Goal: Transaction & Acquisition: Register for event/course

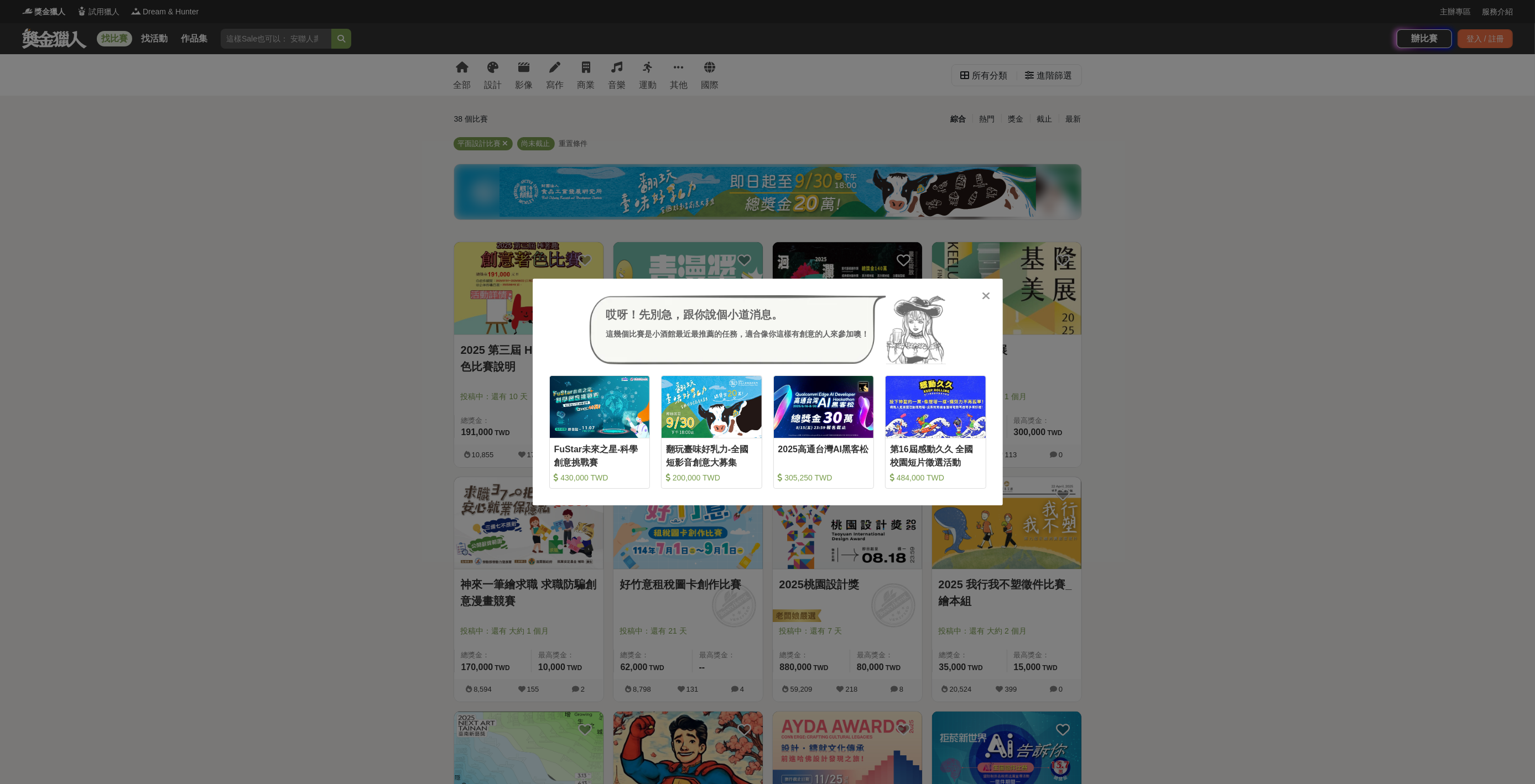
click at [989, 297] on icon at bounding box center [986, 296] width 8 height 11
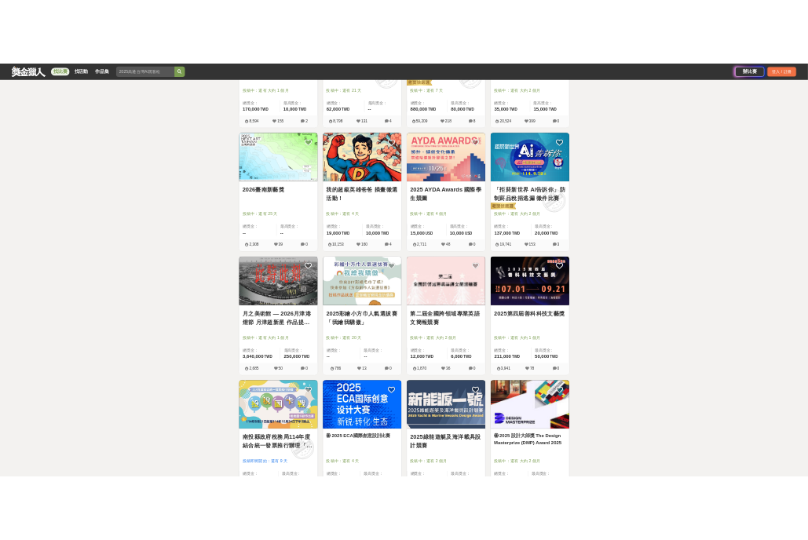
scroll to position [1178, 0]
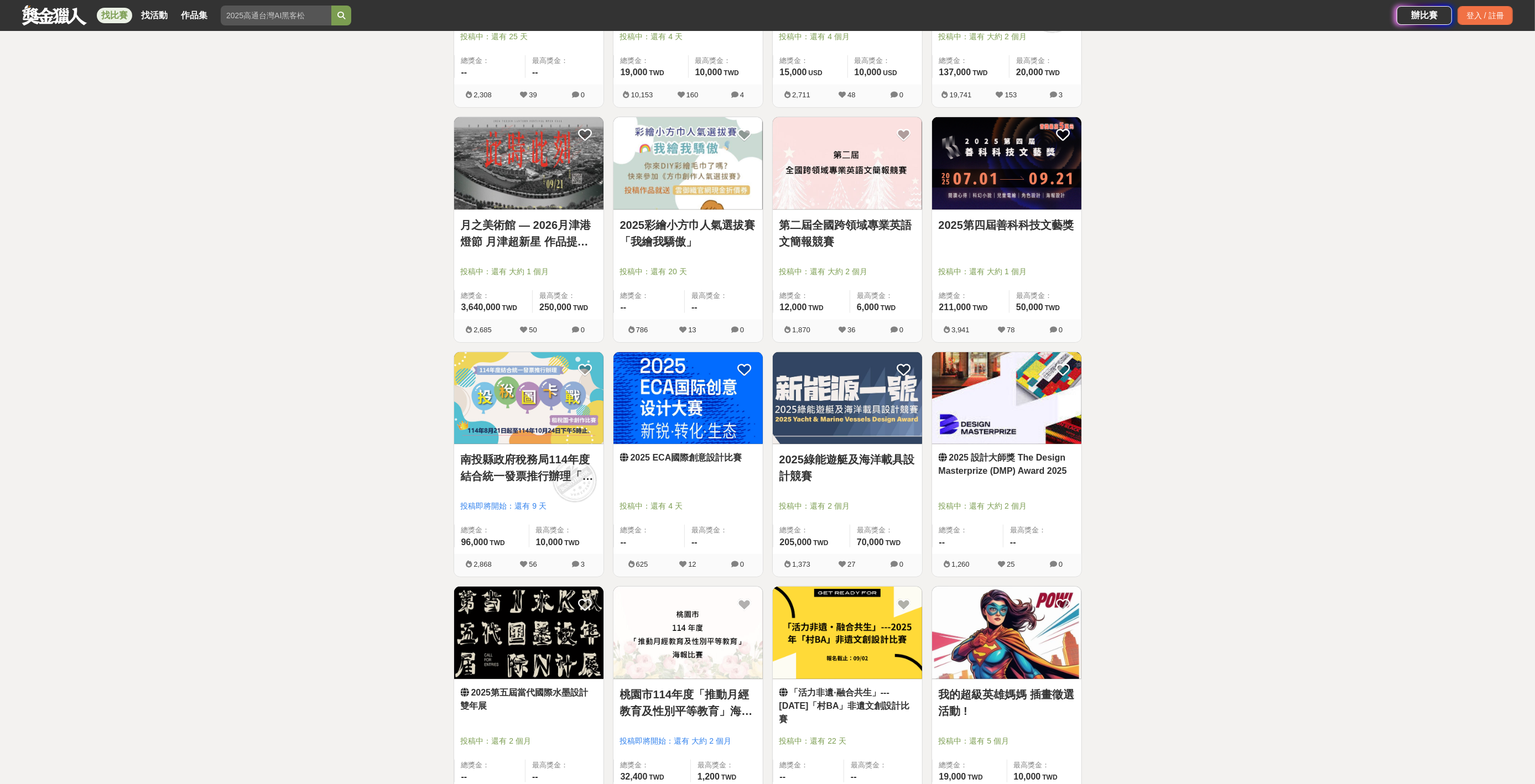
click at [355, 444] on div "全部 設計 影像 寫作 商業 音樂 運動 其他 國際 所有分類 進階篩選 38 個比賽 綜合 熱門 獎金 截止 最新 平面設計比賽 尚未截止 重置條件 202…" at bounding box center [767, 102] width 1535 height 1755
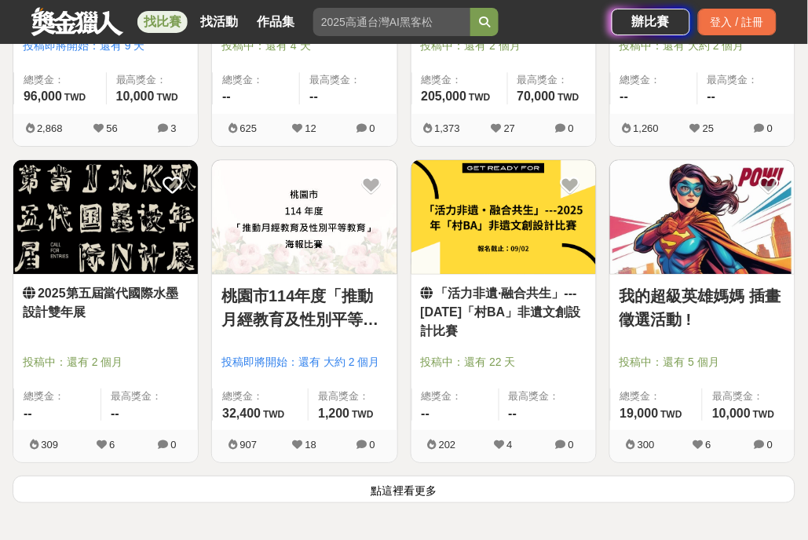
scroll to position [1963, 0]
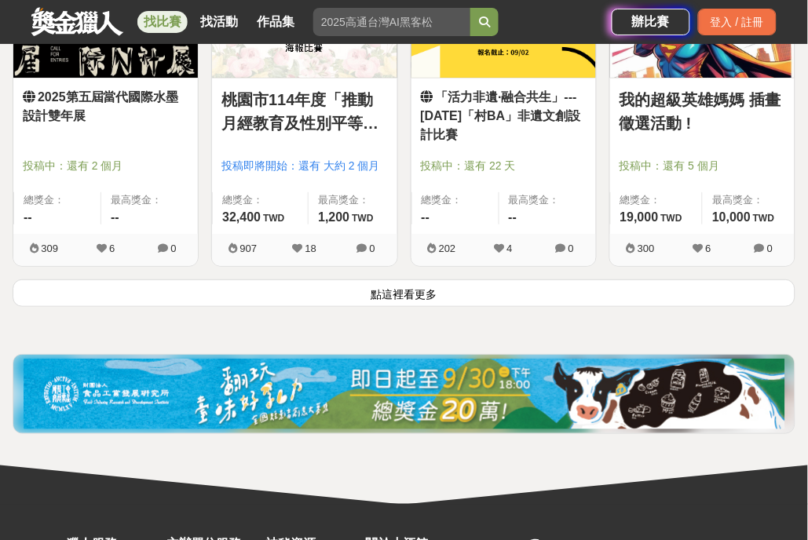
click at [500, 296] on button "點這裡看更多" at bounding box center [404, 293] width 783 height 27
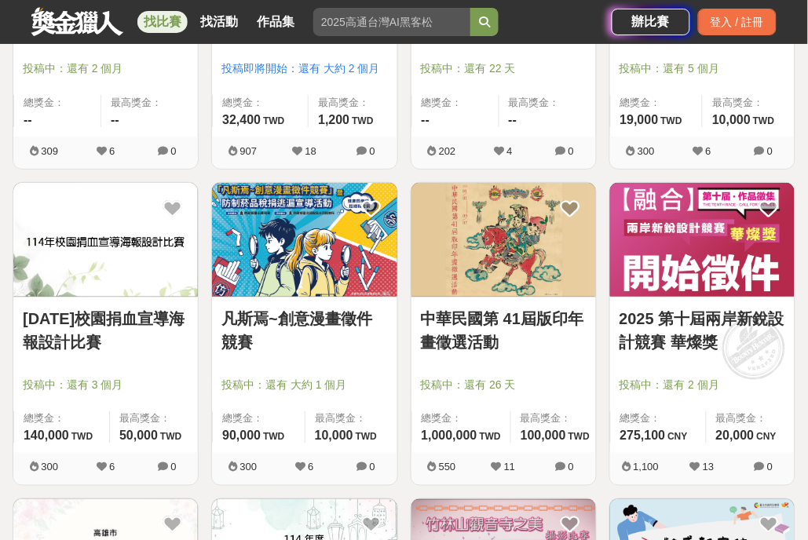
scroll to position [2159, 0]
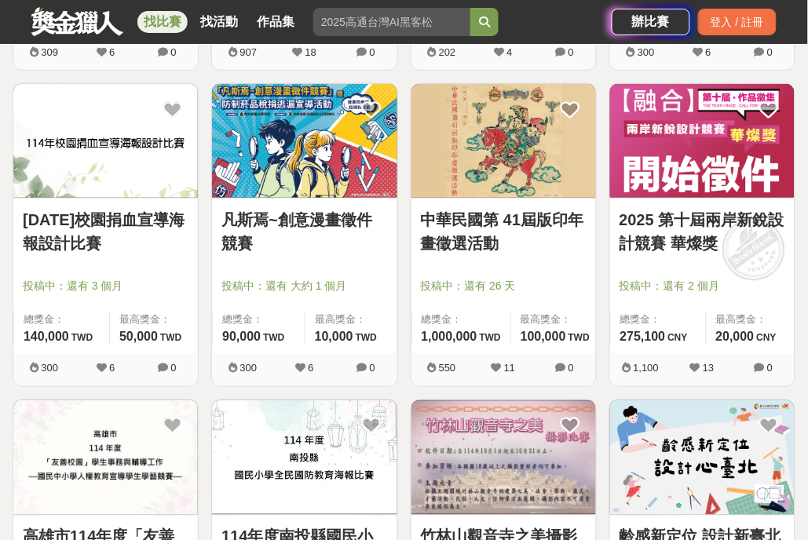
click at [202, 332] on div "114年校園捐血宣導海報設計比賽 投稿中：還有 3 個月 總獎金： 140,000 140,000 TWD 最高獎金： 50,000 TWD 300 6 0" at bounding box center [105, 241] width 199 height 316
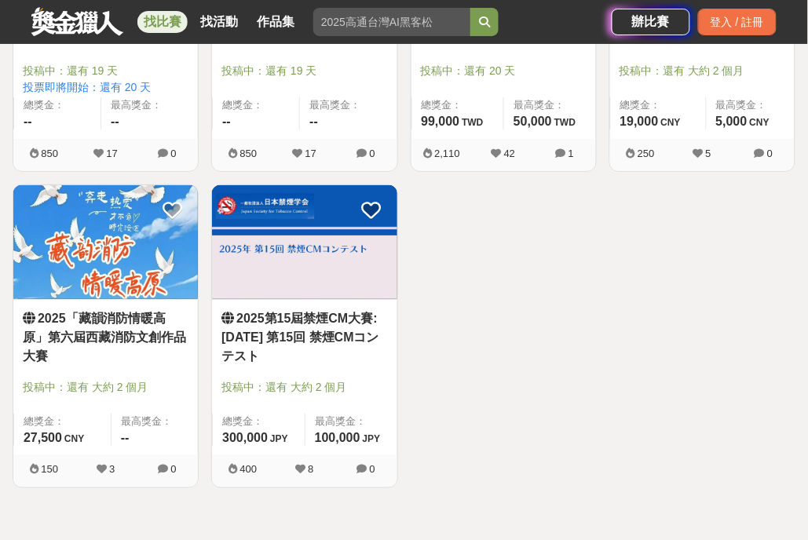
scroll to position [3042, 0]
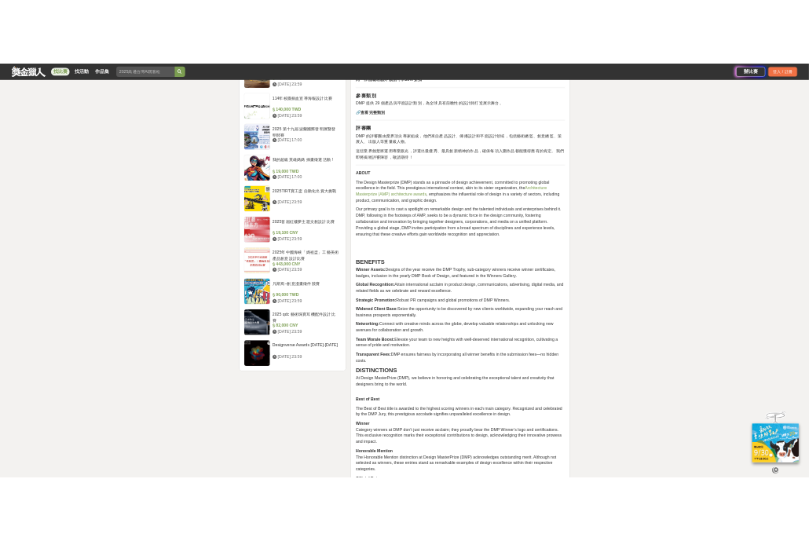
scroll to position [1276, 0]
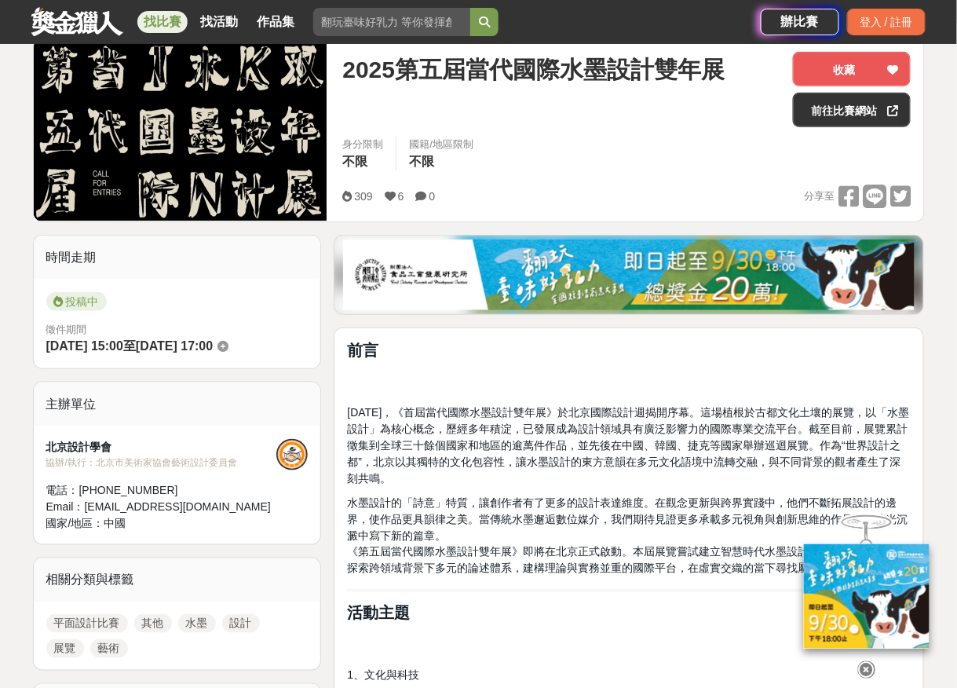
scroll to position [196, 0]
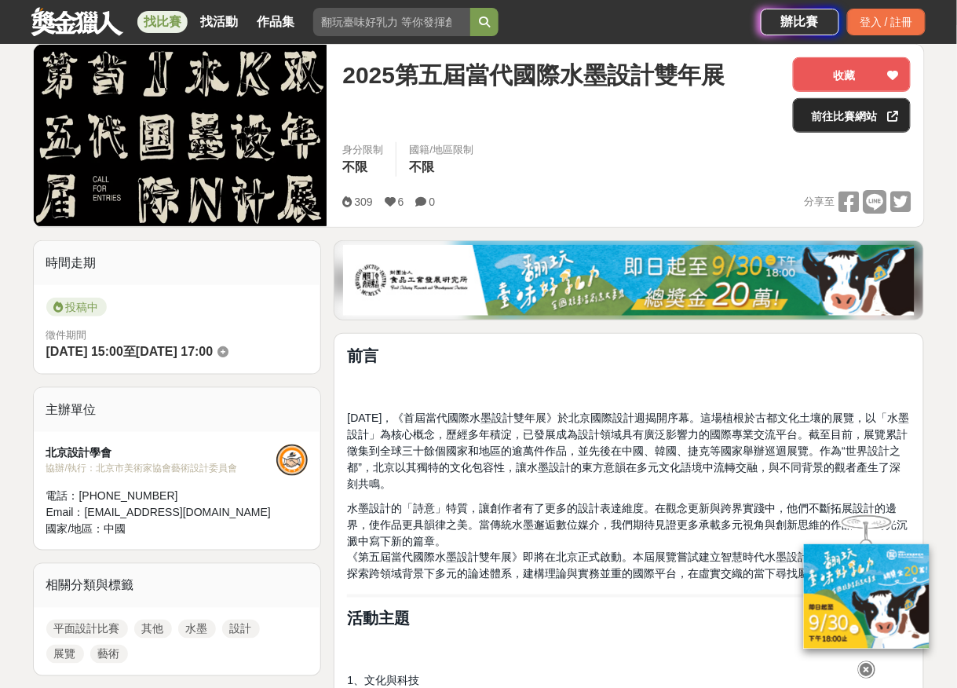
click at [808, 108] on link "前往比賽網站" at bounding box center [852, 115] width 118 height 35
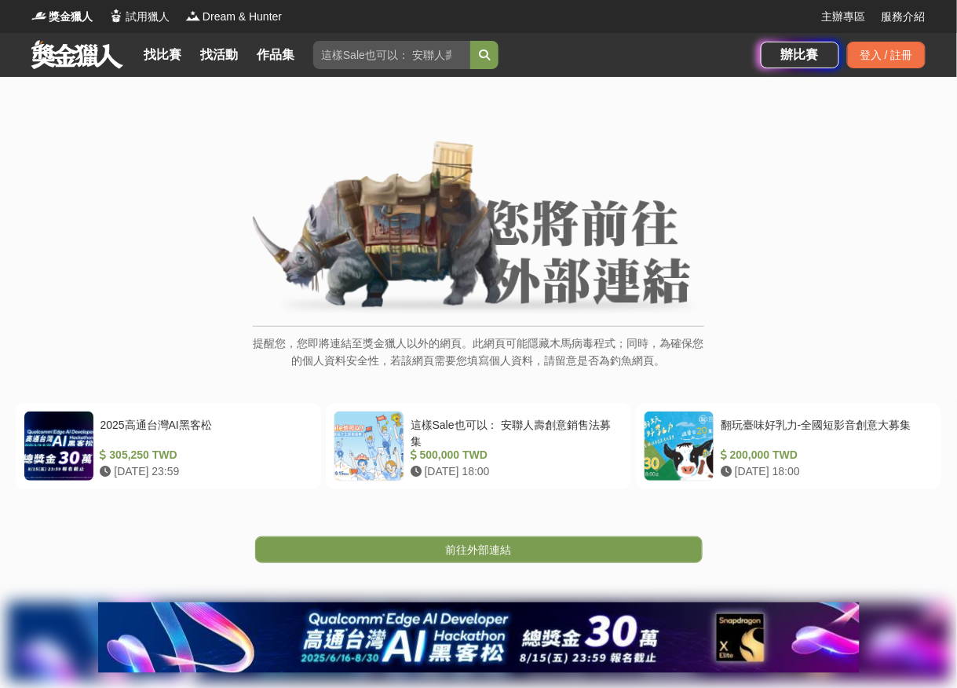
click at [800, 305] on div "提醒您，您即將連結至獎金獵人以外的網頁。此網頁可能隱藏木馬病毒程式；同時，為確保您的個人資料安全性，若該網頁需要您填寫個人資料，請留意是否為釣魚網頁。" at bounding box center [478, 263] width 894 height 245
click at [432, 539] on link "前往外部連結" at bounding box center [479, 549] width 448 height 27
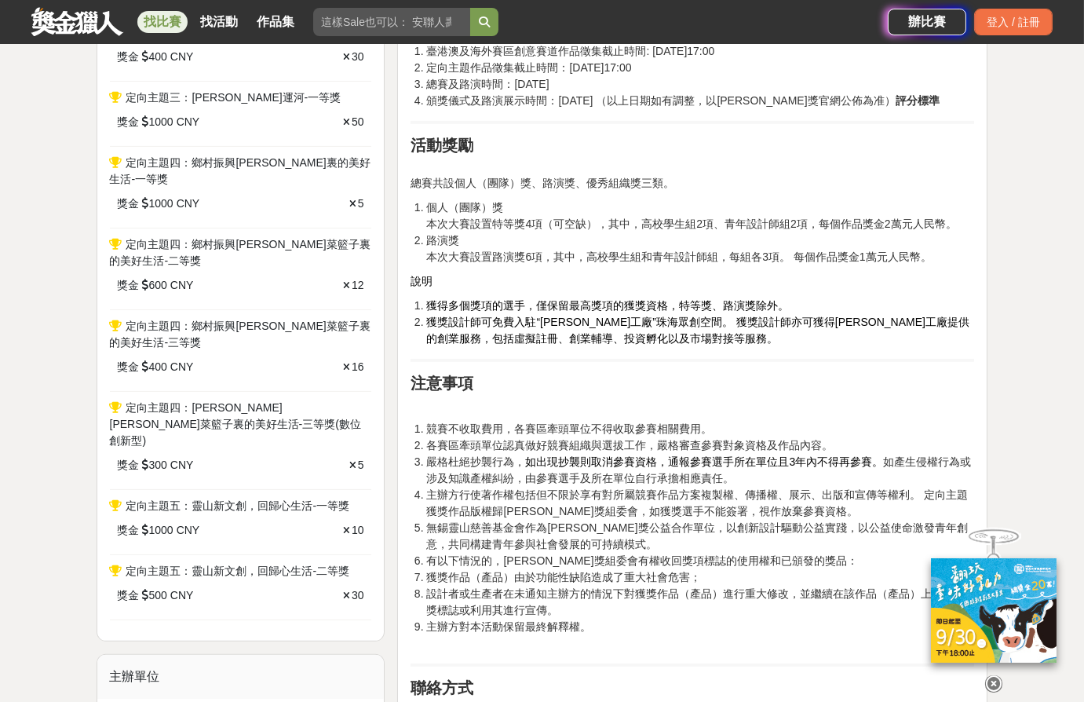
scroll to position [1178, 0]
